Goal: Register for event/course

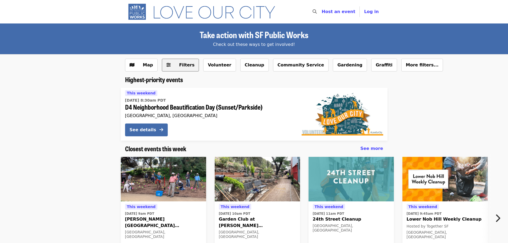
click at [181, 66] on span "Filters" at bounding box center [186, 64] width 15 height 5
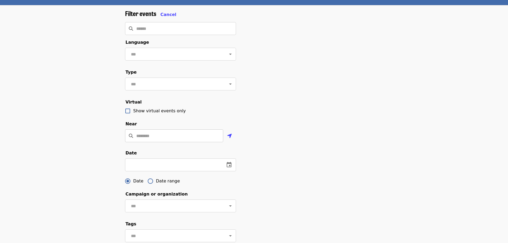
scroll to position [53, 0]
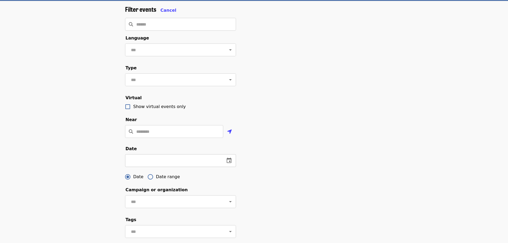
click at [201, 167] on input "text" at bounding box center [172, 160] width 95 height 13
click at [228, 164] on icon "change date" at bounding box center [229, 160] width 6 height 6
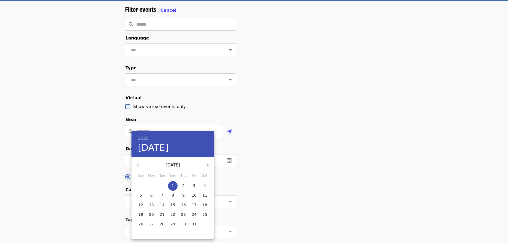
click at [208, 164] on icon "button" at bounding box center [208, 165] width 6 height 6
click at [150, 223] on p "24" at bounding box center [151, 223] width 5 height 5
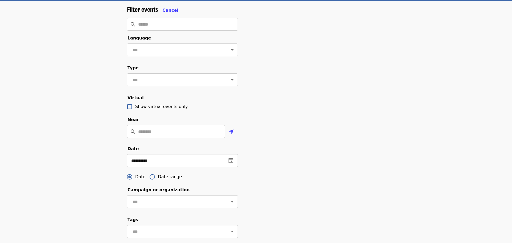
type input "**********"
click at [102, 162] on div "**********" at bounding box center [254, 166] width 508 height 331
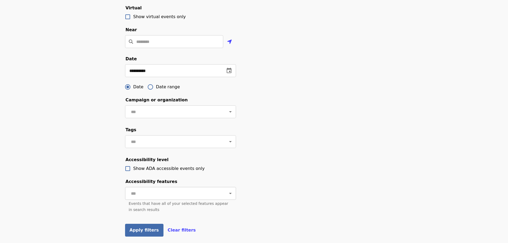
scroll to position [160, 0]
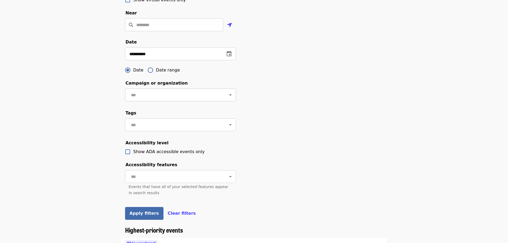
click at [181, 100] on input "text" at bounding box center [173, 95] width 89 height 10
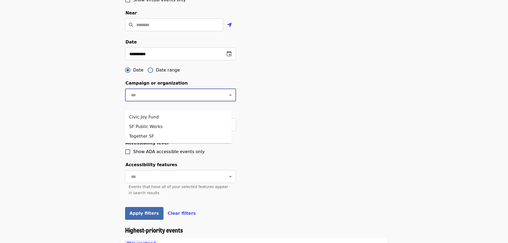
click at [181, 100] on input "text" at bounding box center [173, 95] width 89 height 10
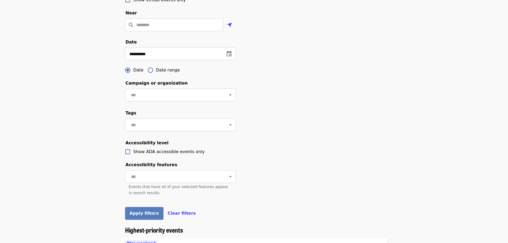
click at [133, 216] on span "Apply filters" at bounding box center [144, 213] width 29 height 5
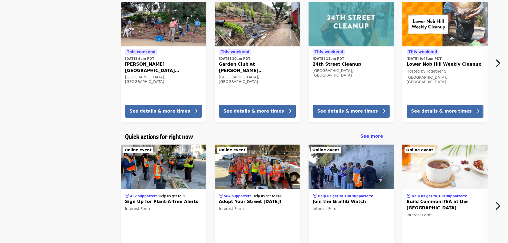
scroll to position [160, 0]
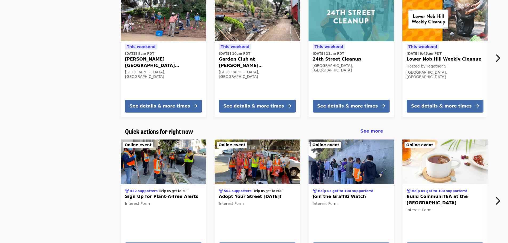
drag, startPoint x: 96, startPoint y: 181, endPoint x: 52, endPoint y: 158, distance: 49.3
click at [52, 158] on div "422 supporters · Help us get to 500! Sign Up for Plant-A-Tree Alerts Interest F…" at bounding box center [252, 199] width 474 height 129
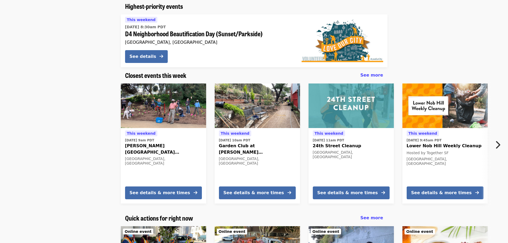
scroll to position [0, 0]
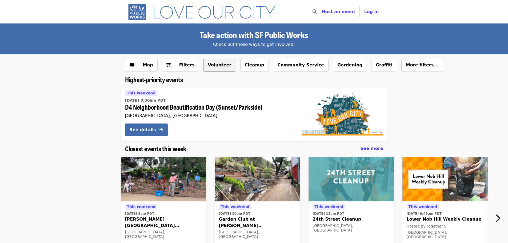
click at [213, 65] on button "Volunteer" at bounding box center [219, 65] width 33 height 13
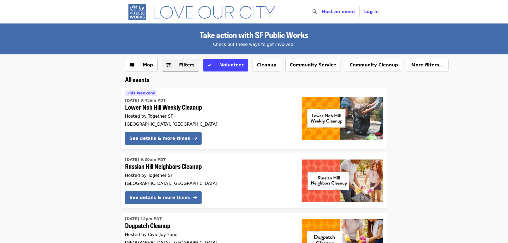
click at [174, 66] on span "Filters" at bounding box center [184, 65] width 21 height 6
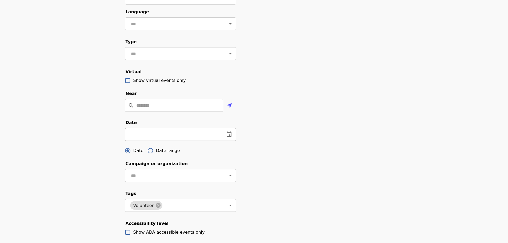
scroll to position [80, 0]
click at [147, 140] on input "text" at bounding box center [172, 133] width 95 height 13
click at [229, 137] on icon "change date" at bounding box center [229, 134] width 6 height 6
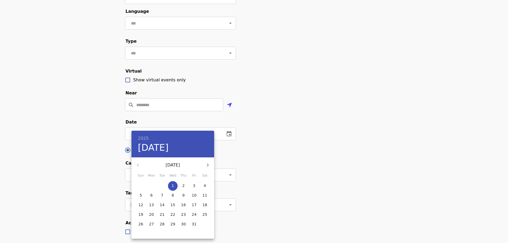
click at [208, 164] on icon "button" at bounding box center [208, 165] width 6 height 6
click at [137, 165] on icon "button" at bounding box center [138, 165] width 6 height 6
click at [149, 226] on p "24" at bounding box center [151, 223] width 5 height 5
type input "**********"
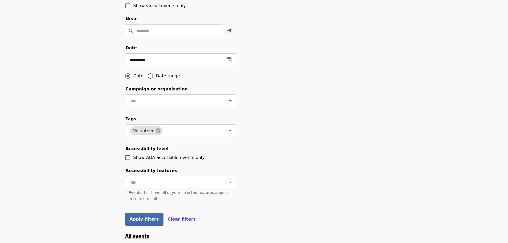
scroll to position [160, 0]
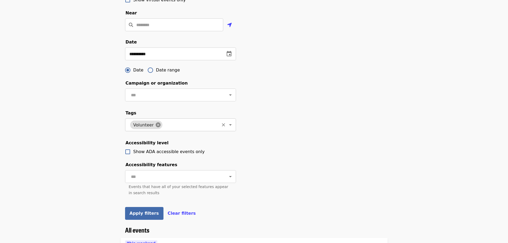
click at [156, 127] on icon at bounding box center [158, 124] width 5 height 5
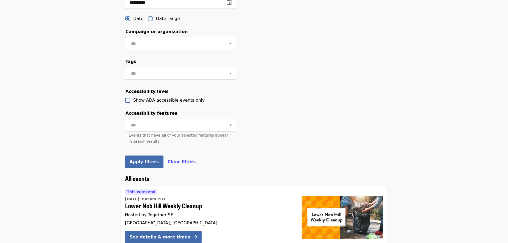
scroll to position [213, 0]
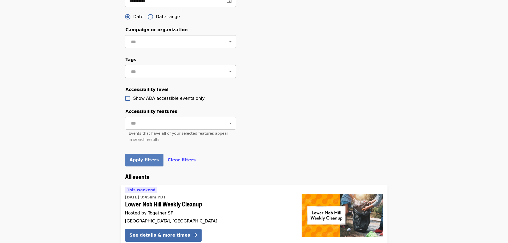
click at [141, 162] on span "Apply filters" at bounding box center [144, 159] width 29 height 5
